Goal: Check status: Check status

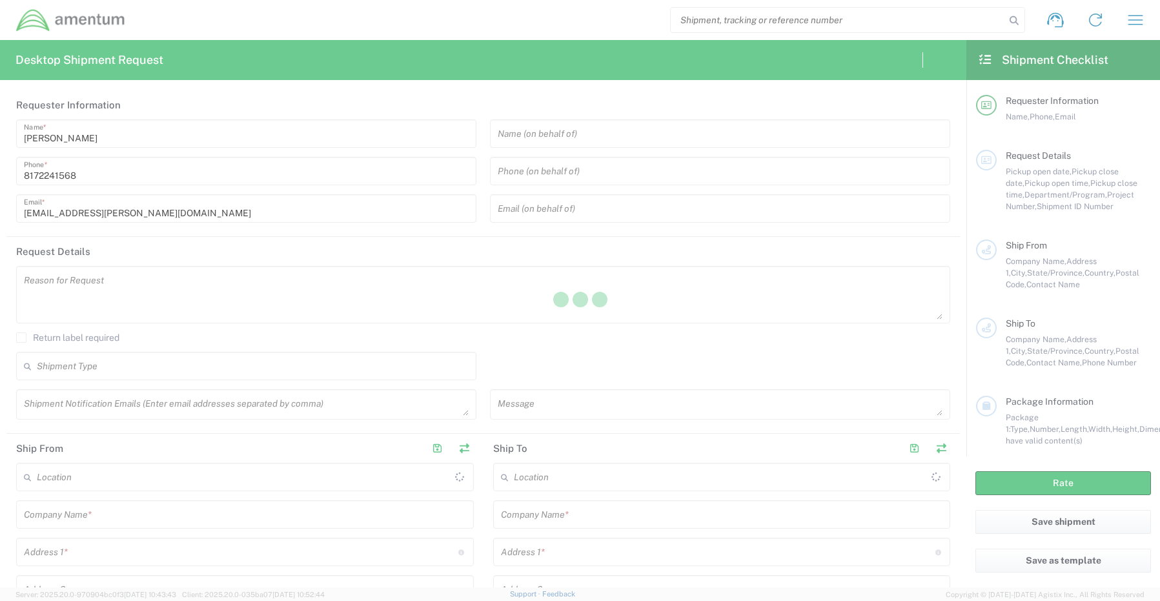
type input "[GEOGRAPHIC_DATA]"
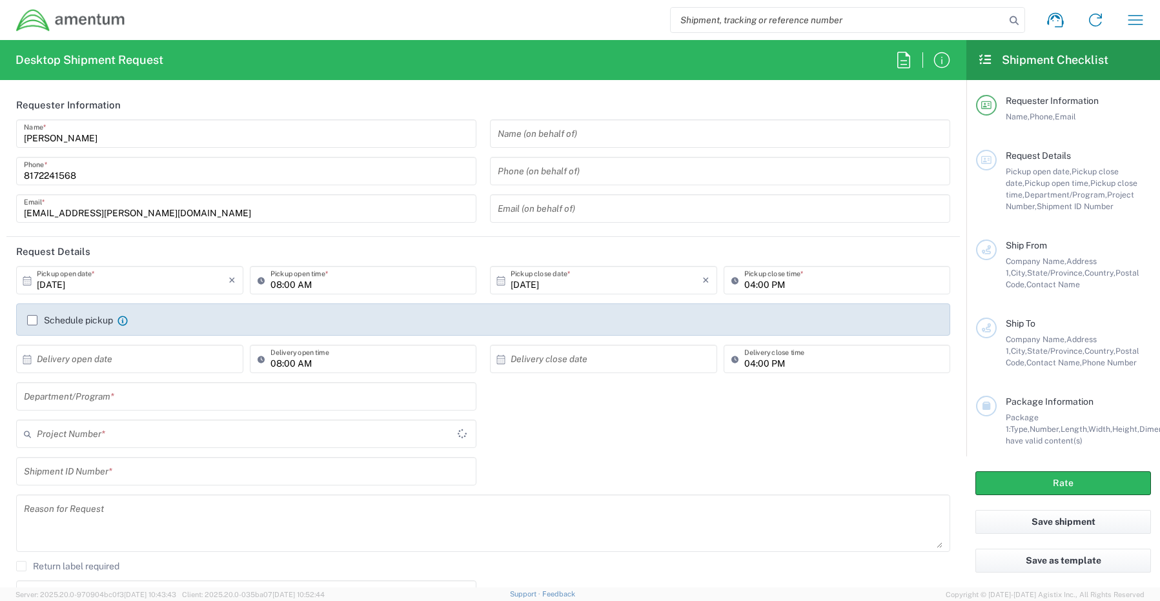
type input "CORP"
click at [1140, 21] on icon "button" at bounding box center [1135, 20] width 21 height 21
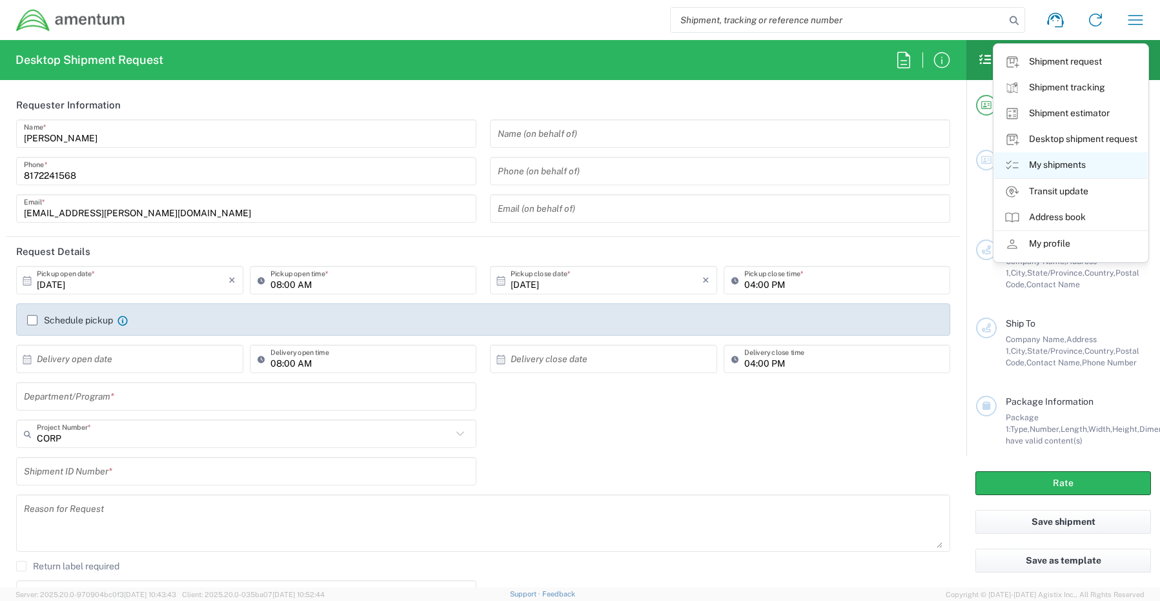
click at [1063, 159] on link "My shipments" at bounding box center [1071, 165] width 154 height 26
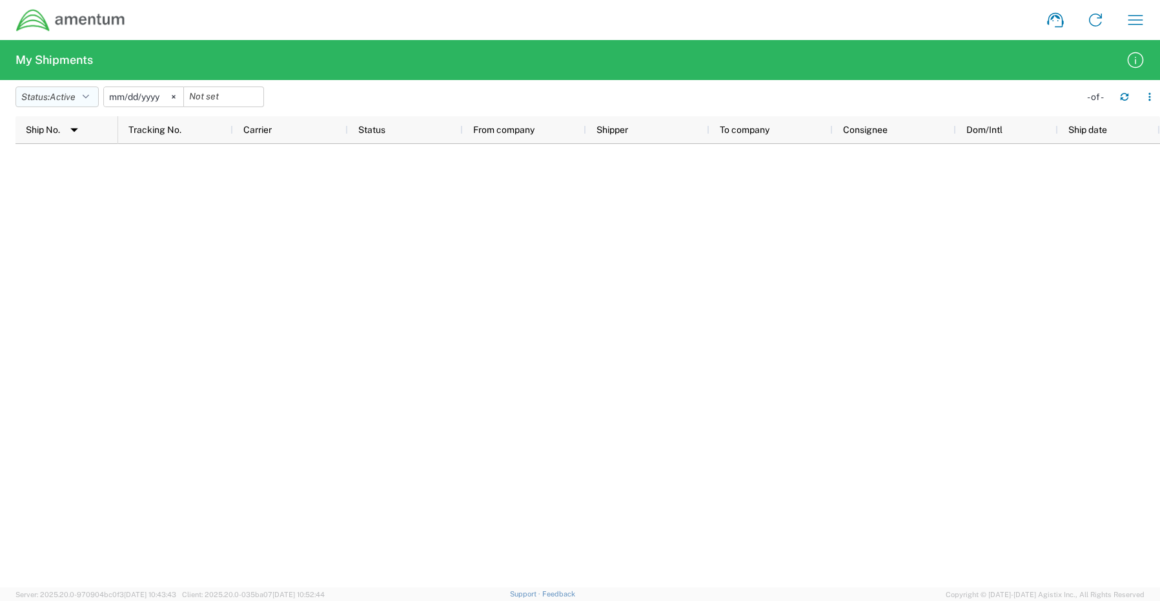
click at [83, 95] on button "Status: Active" at bounding box center [56, 96] width 83 height 21
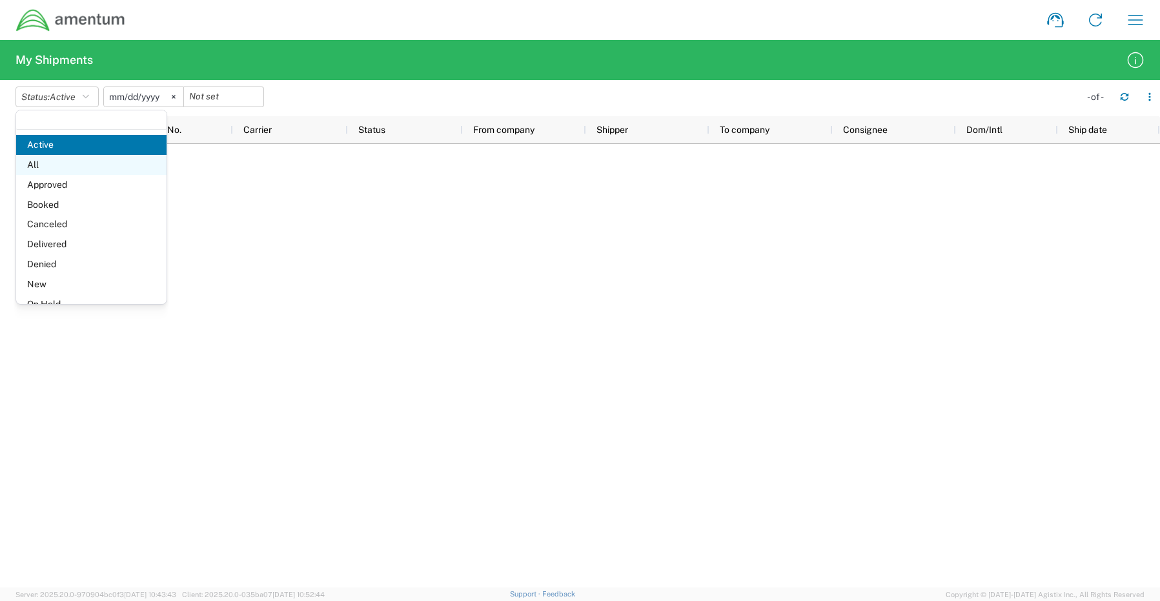
click at [38, 167] on span "All" at bounding box center [91, 165] width 150 height 20
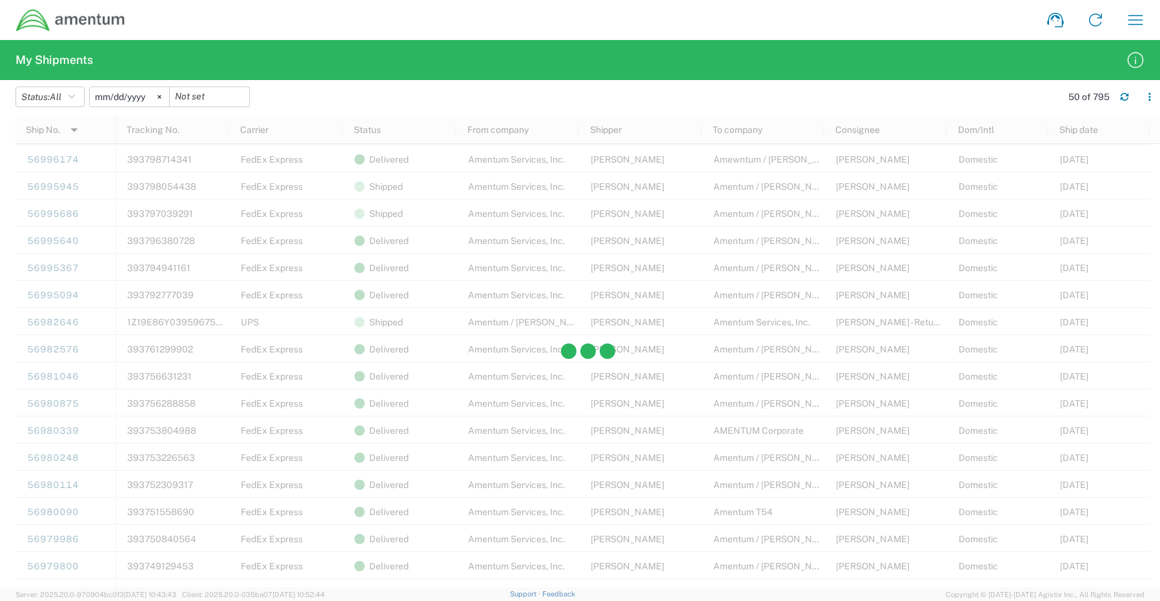
scroll to position [774, 0]
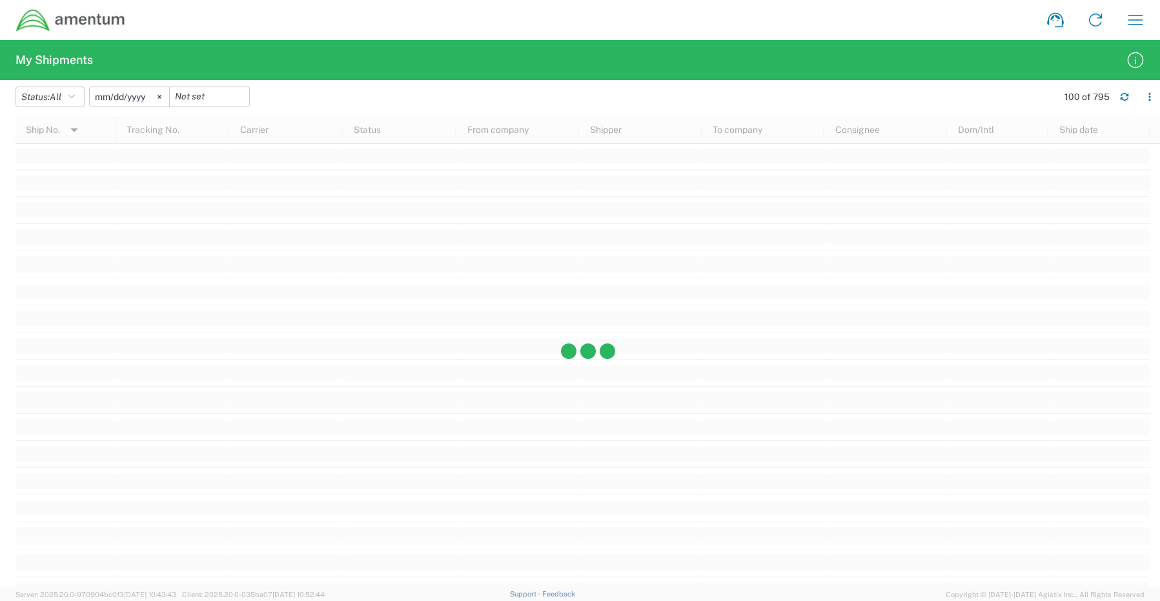
scroll to position [2839, 0]
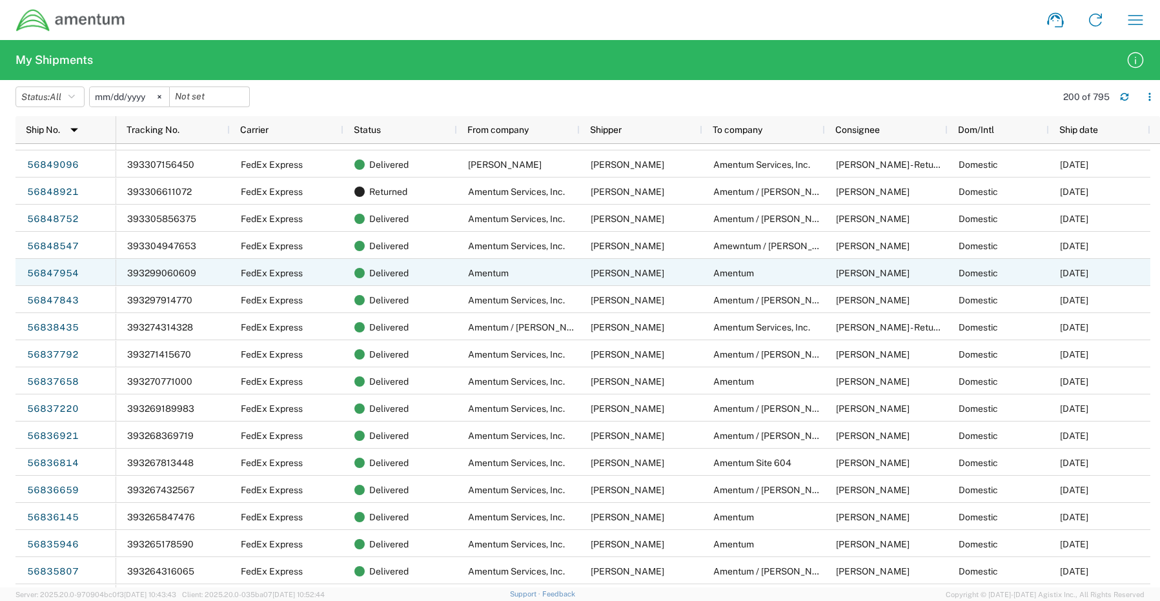
scroll to position [2804, 0]
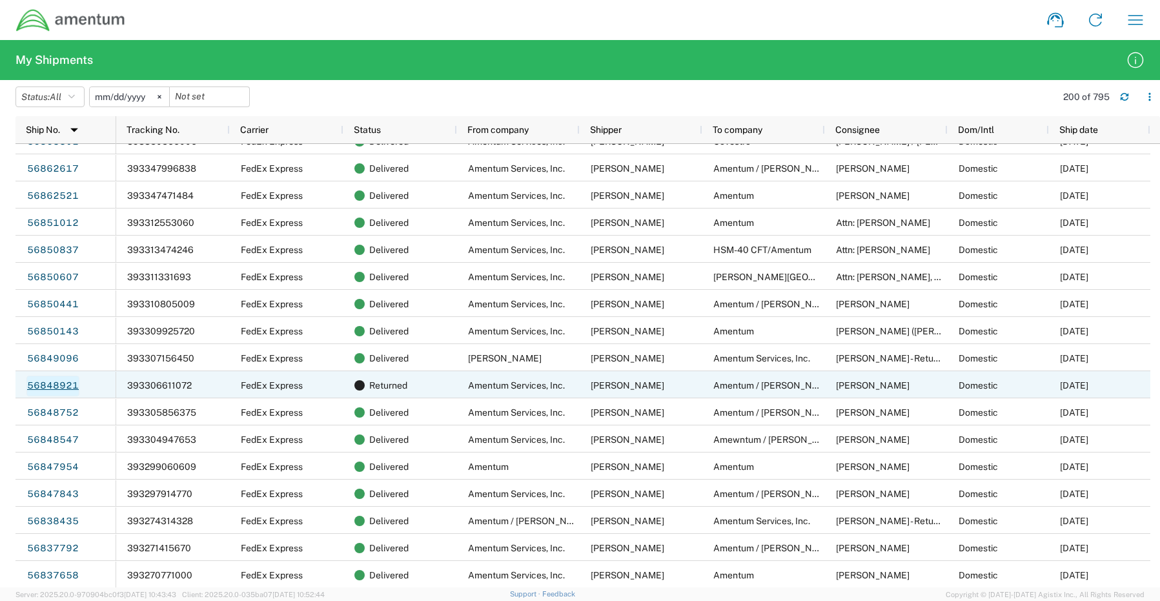
click at [50, 384] on link "56848921" at bounding box center [52, 386] width 53 height 21
